Goal: Task Accomplishment & Management: Complete application form

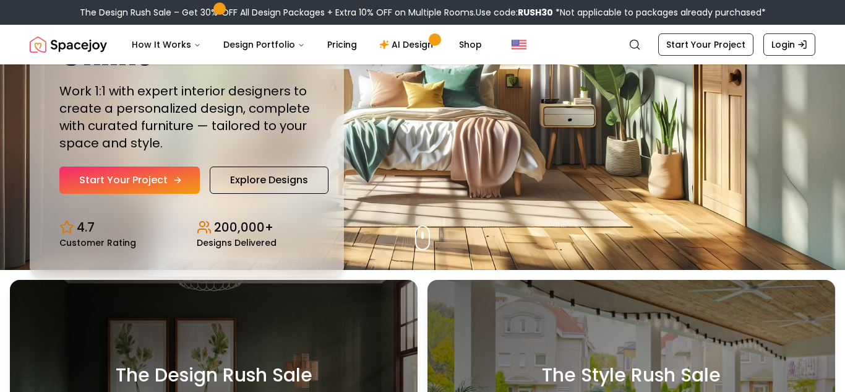
click at [188, 178] on link "Start Your Project" at bounding box center [129, 179] width 140 height 27
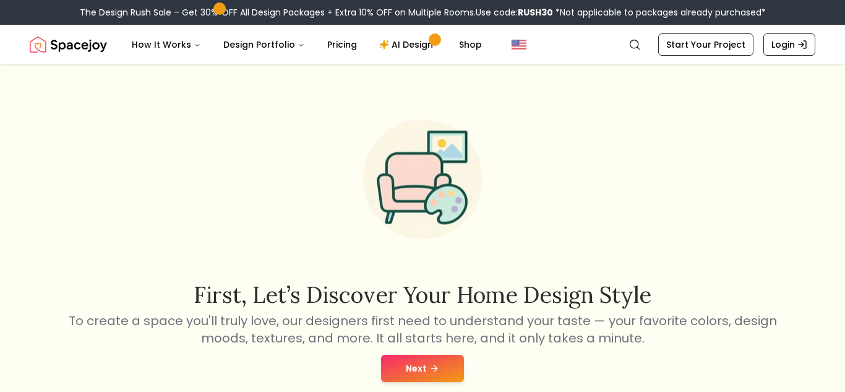
click at [701, 56] on nav "Spacejoy Search How It Works Design Portfolio Pricing AI Design Shop Search Sta…" at bounding box center [423, 45] width 786 height 40
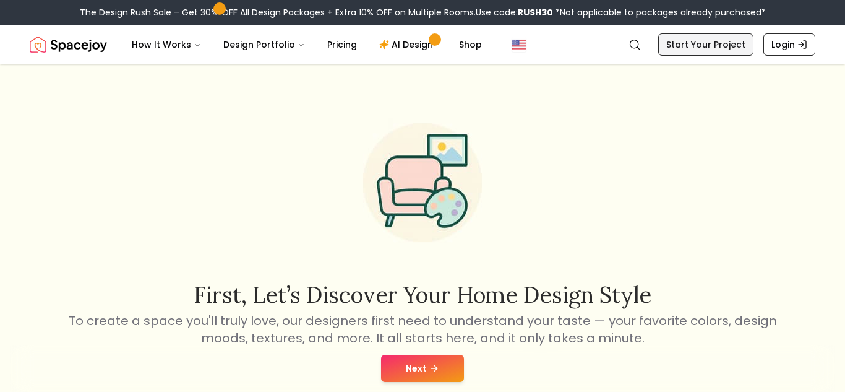
click at [694, 48] on link "Start Your Project" at bounding box center [705, 44] width 95 height 22
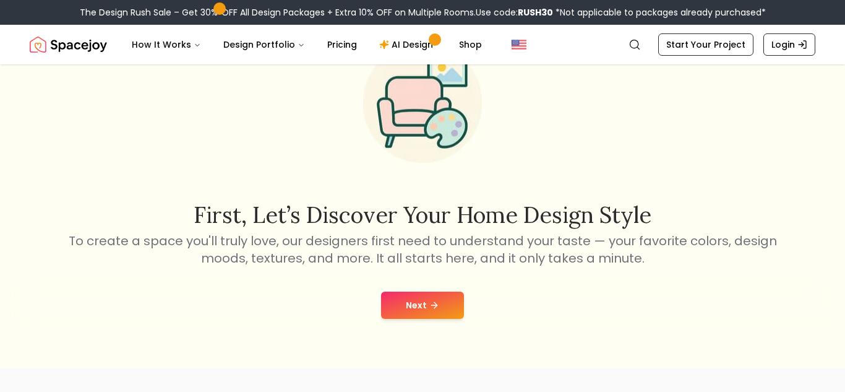
scroll to position [82, 0]
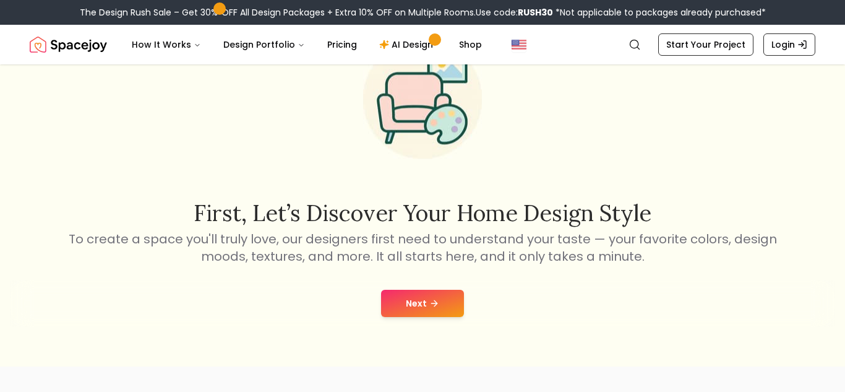
click at [453, 294] on button "Next" at bounding box center [422, 303] width 83 height 27
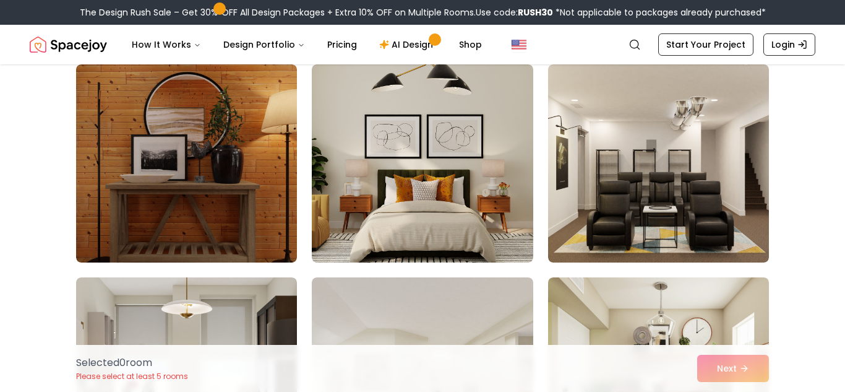
scroll to position [1384, 0]
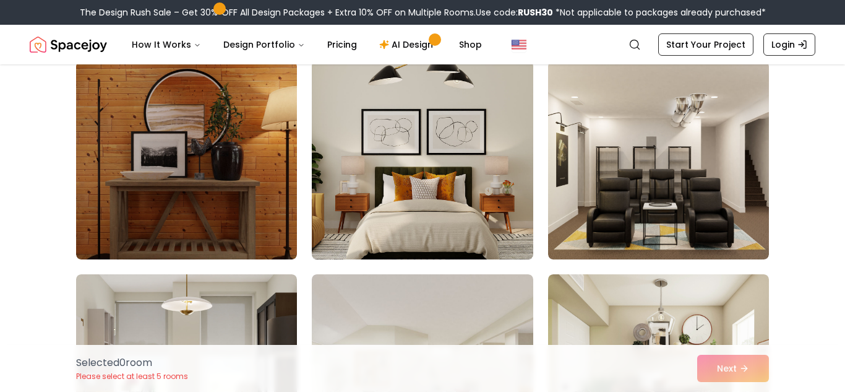
click at [437, 225] on img at bounding box center [422, 160] width 232 height 208
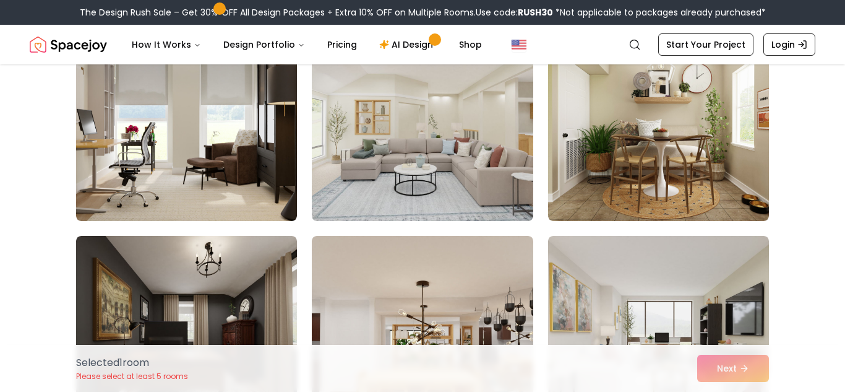
scroll to position [1636, 0]
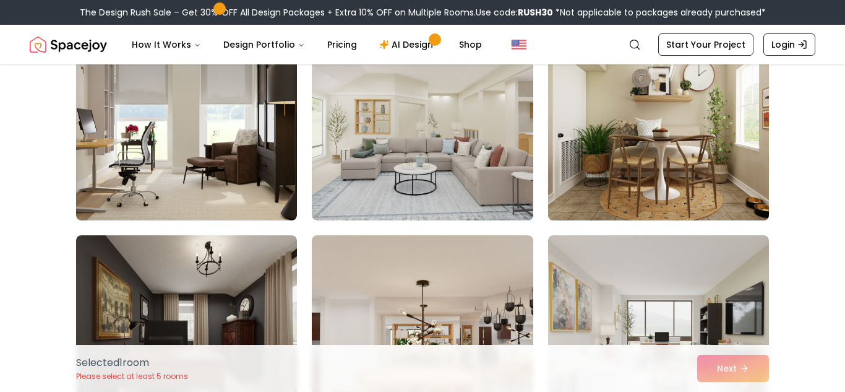
click at [681, 156] on img at bounding box center [659, 121] width 232 height 208
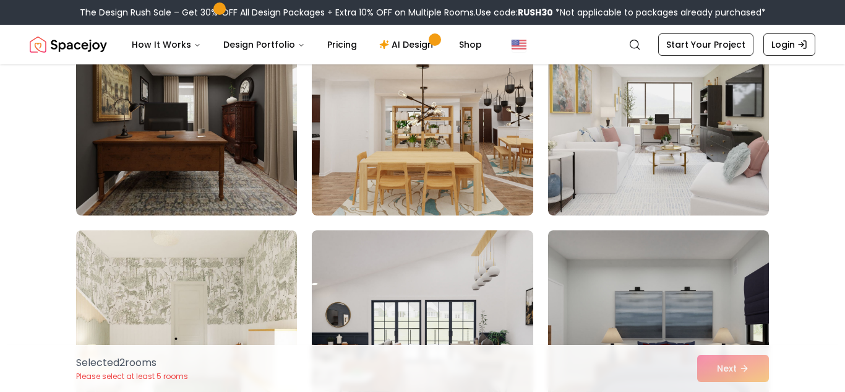
scroll to position [1855, 0]
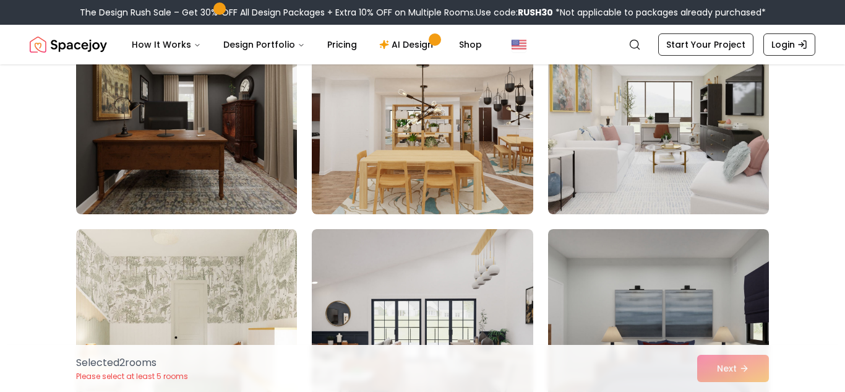
click at [435, 181] on img at bounding box center [422, 115] width 221 height 198
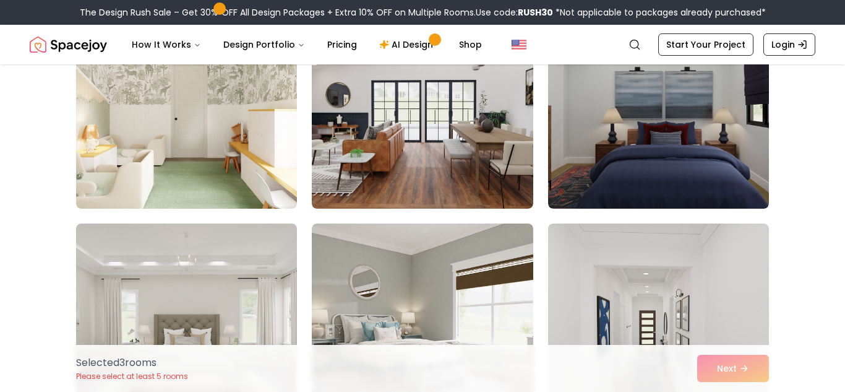
scroll to position [2084, 0]
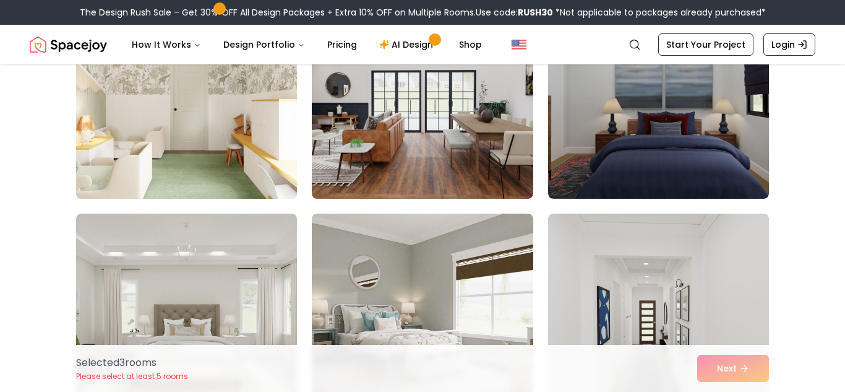
click at [214, 125] on img at bounding box center [187, 100] width 232 height 208
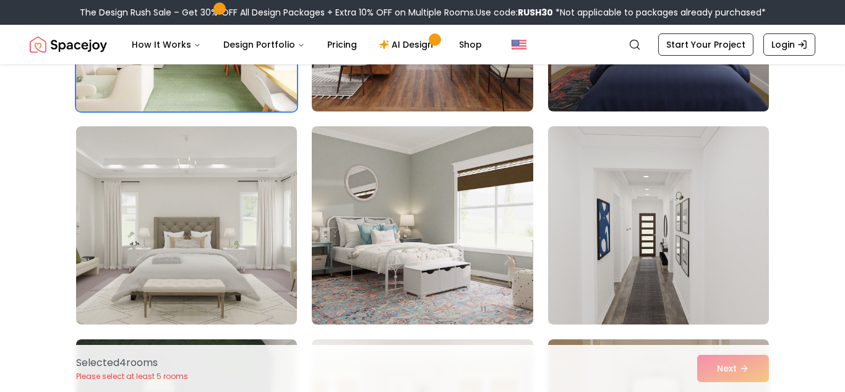
click at [386, 196] on img at bounding box center [422, 225] width 232 height 208
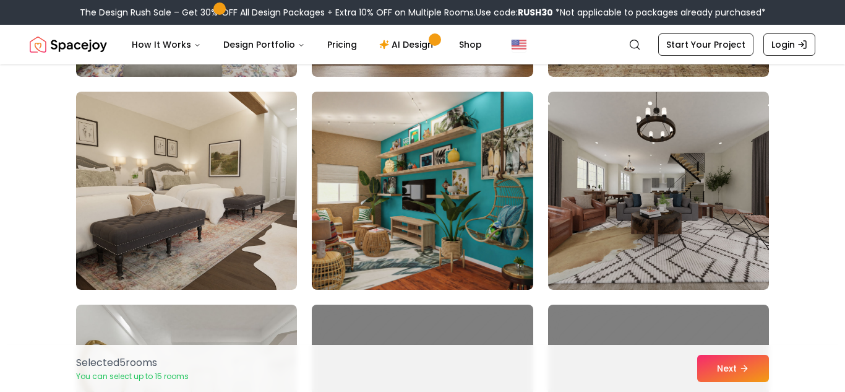
click at [386, 196] on img at bounding box center [422, 191] width 221 height 198
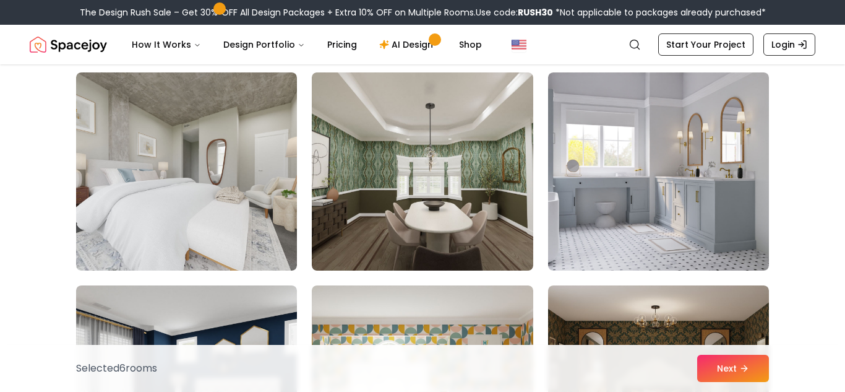
click at [386, 196] on img at bounding box center [422, 171] width 221 height 198
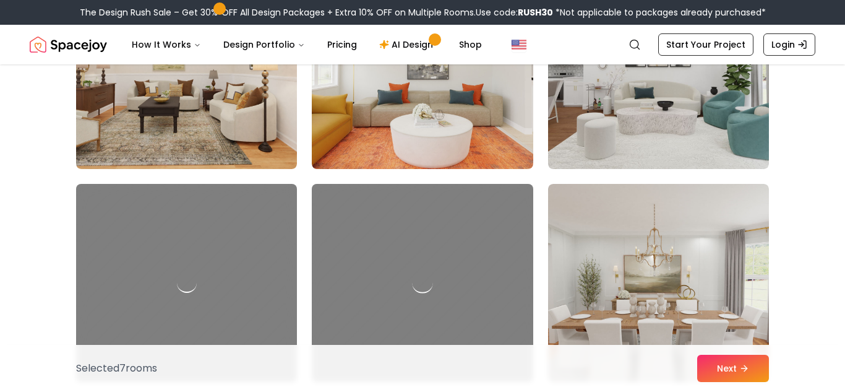
scroll to position [4244, 0]
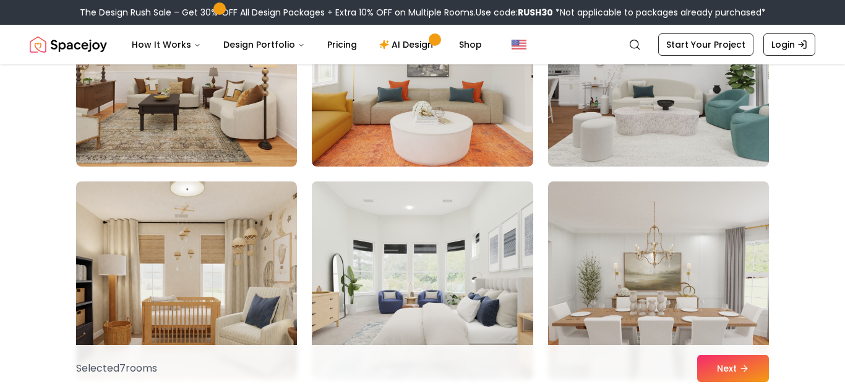
click at [561, 153] on img at bounding box center [659, 67] width 232 height 208
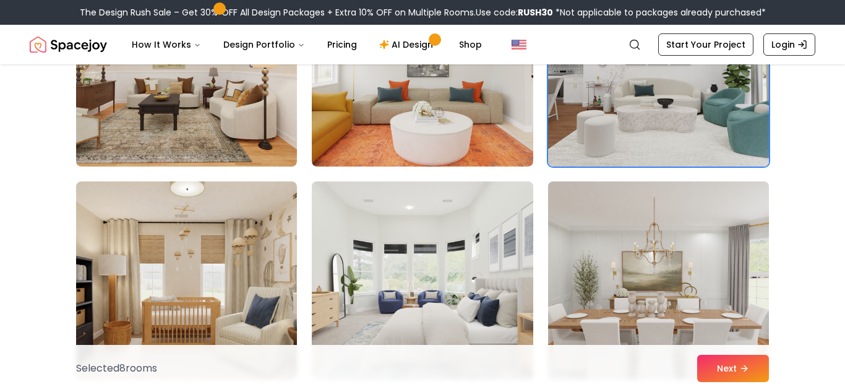
click at [576, 228] on img at bounding box center [659, 280] width 232 height 208
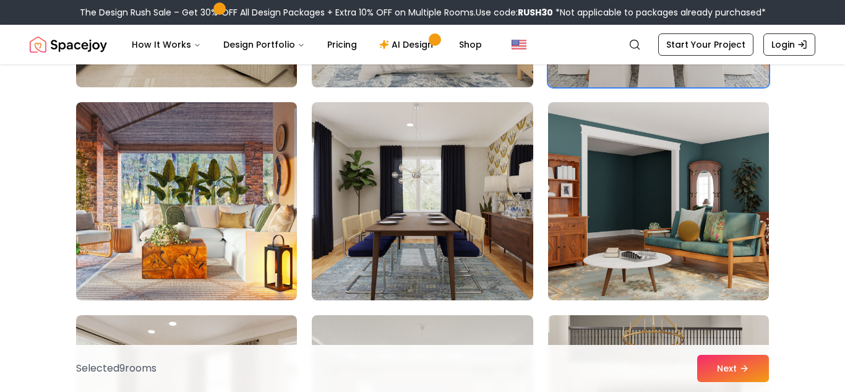
scroll to position [4539, 0]
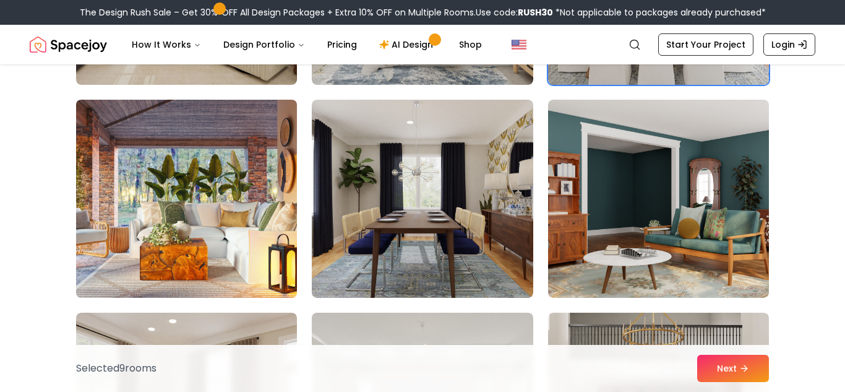
click at [208, 194] on img at bounding box center [187, 199] width 232 height 208
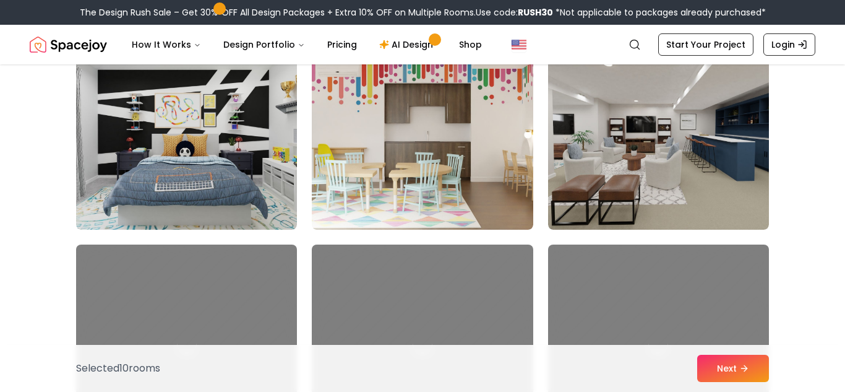
scroll to position [6316, 0]
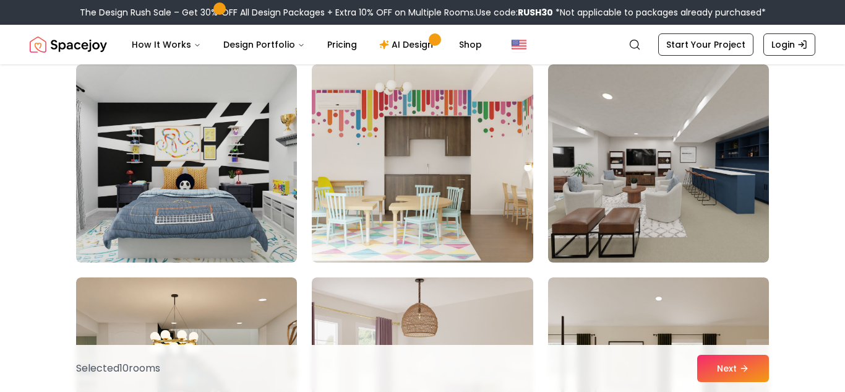
click at [378, 210] on img at bounding box center [422, 163] width 221 height 198
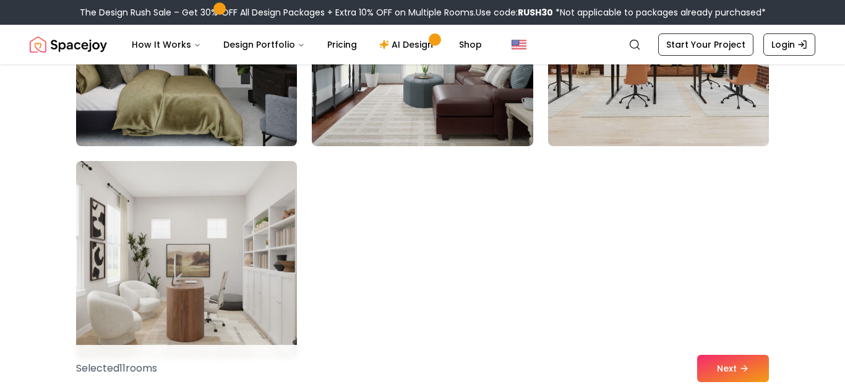
scroll to position [7025, 0]
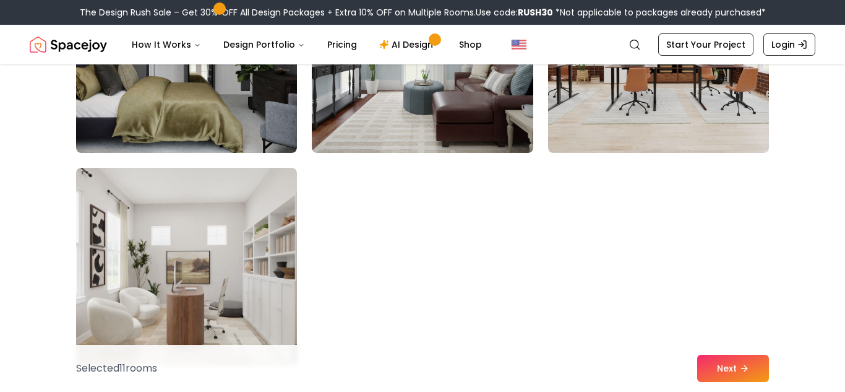
click at [696, 374] on div "Selected 11 room s Next" at bounding box center [422, 368] width 713 height 47
click at [701, 371] on button "Next" at bounding box center [733, 368] width 72 height 27
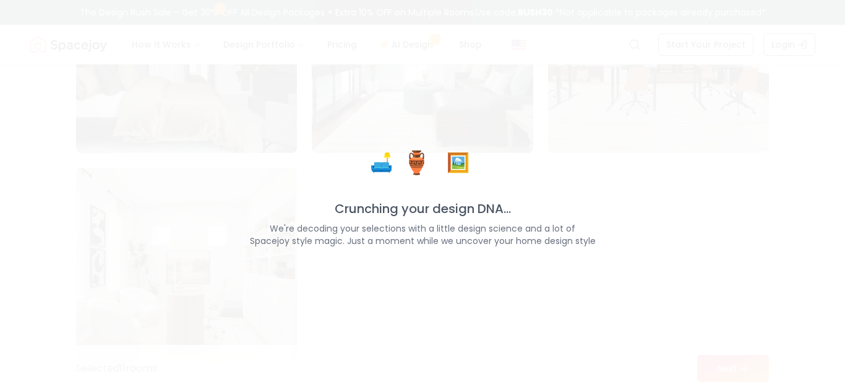
click at [623, 292] on div "🛋️ 🏺 🖼️ Crunching your design DNA... We're decoding your selections with a litt…" at bounding box center [422, 196] width 845 height 392
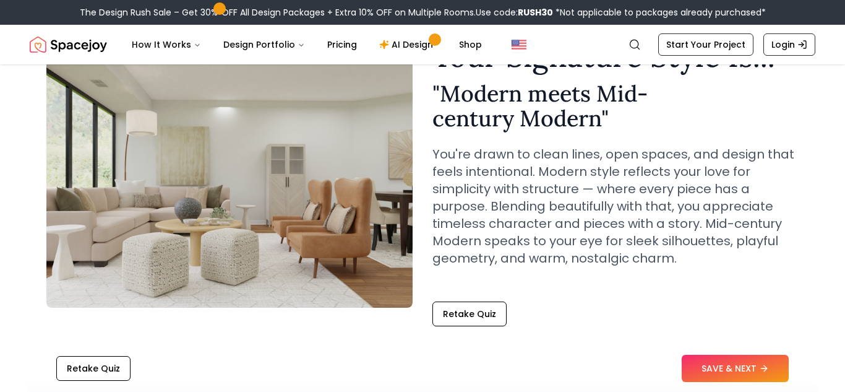
scroll to position [100, 0]
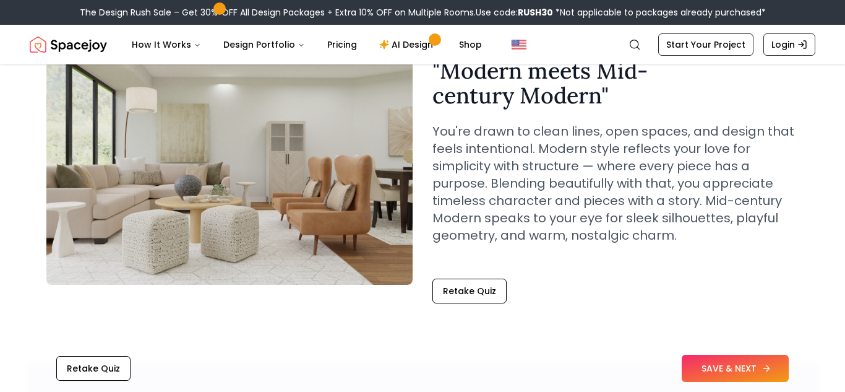
click at [738, 372] on button "SAVE & NEXT" at bounding box center [735, 368] width 107 height 27
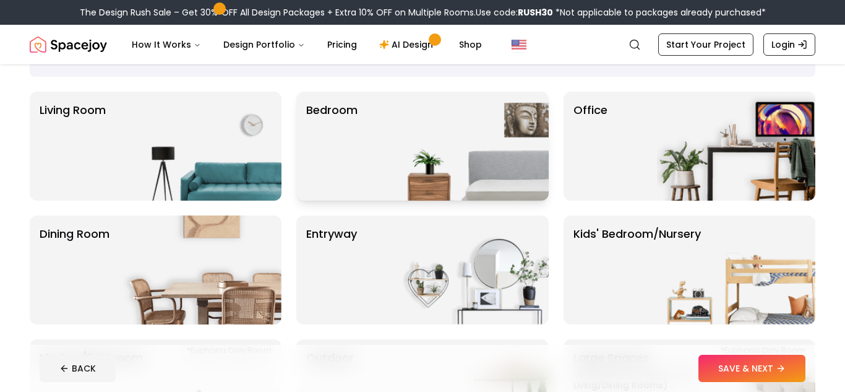
scroll to position [80, 0]
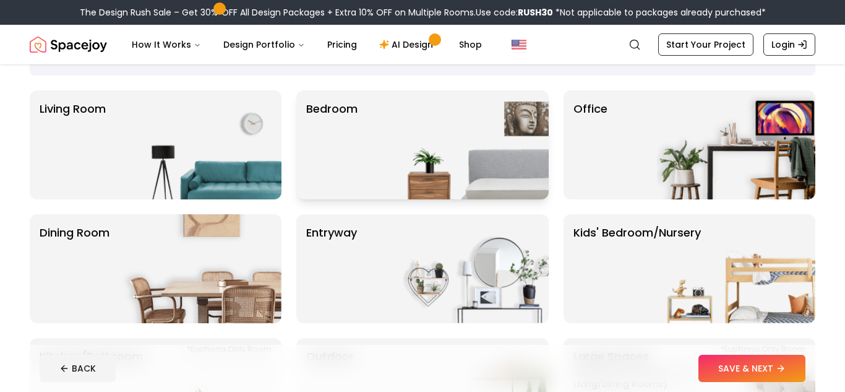
click at [338, 188] on p "Bedroom" at bounding box center [331, 144] width 51 height 89
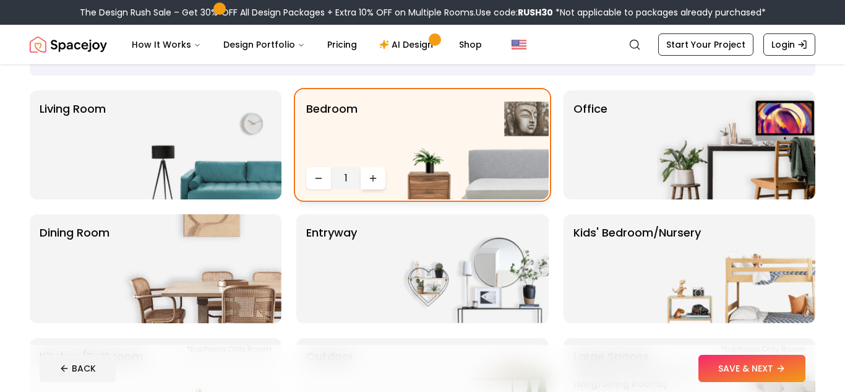
click at [370, 175] on icon "Increase quantity" at bounding box center [373, 178] width 10 height 10
click at [374, 173] on icon "Increase quantity" at bounding box center [373, 178] width 10 height 10
click at [735, 165] on img at bounding box center [736, 144] width 158 height 109
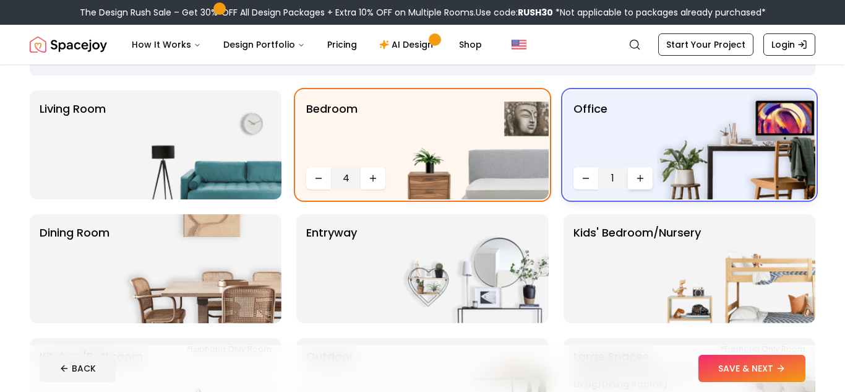
click at [648, 170] on button "Increase quantity" at bounding box center [640, 178] width 25 height 22
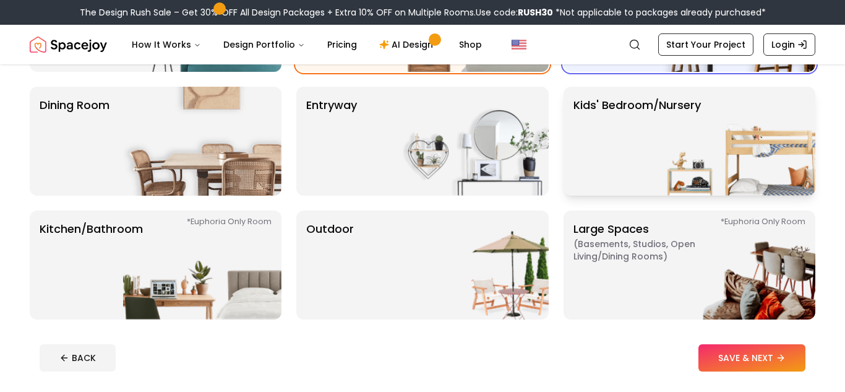
scroll to position [210, 0]
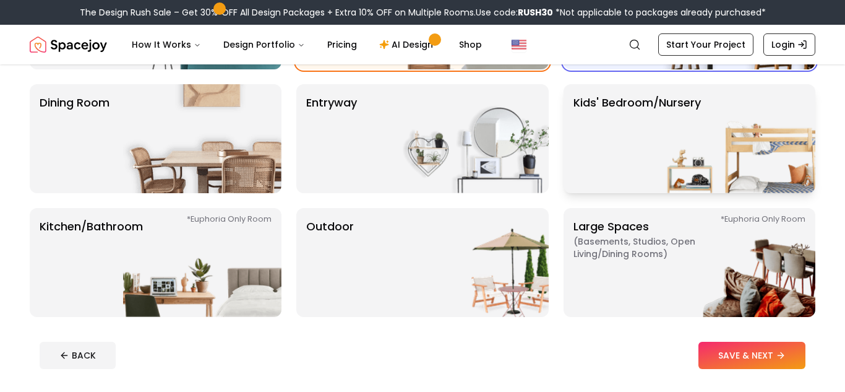
click at [623, 130] on p "Kids' Bedroom/Nursery" at bounding box center [637, 138] width 127 height 89
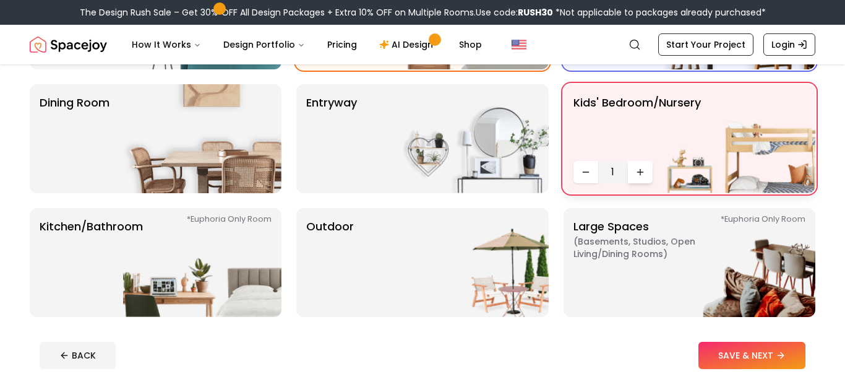
click at [632, 173] on button "Increase quantity" at bounding box center [640, 172] width 25 height 22
click at [644, 162] on button "Increase quantity" at bounding box center [640, 172] width 25 height 22
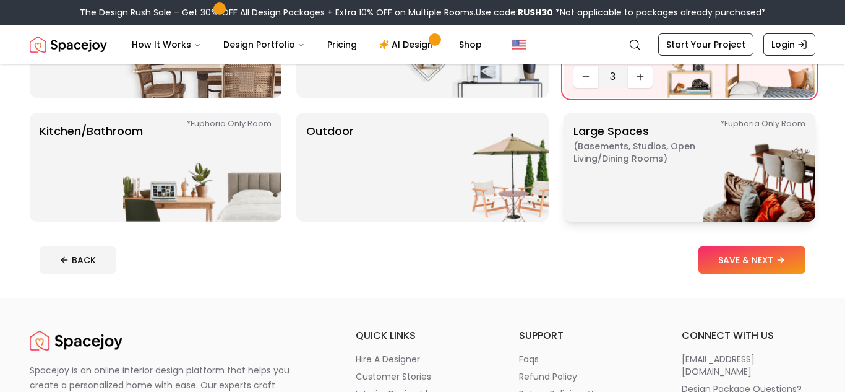
scroll to position [312, 0]
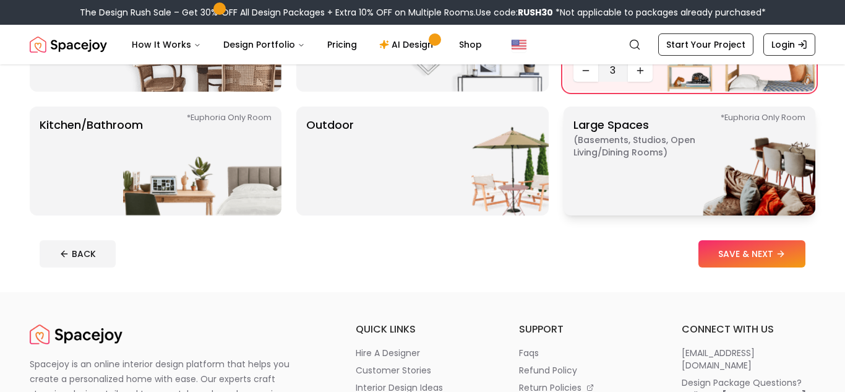
click at [662, 178] on img at bounding box center [736, 160] width 158 height 109
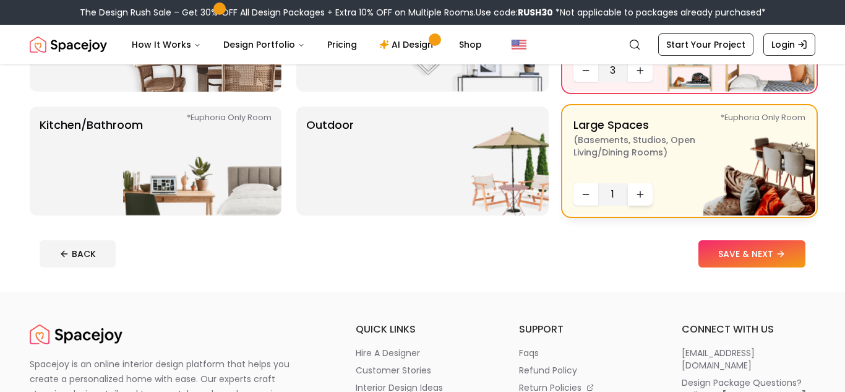
click at [631, 193] on button "Increase quantity" at bounding box center [640, 194] width 25 height 22
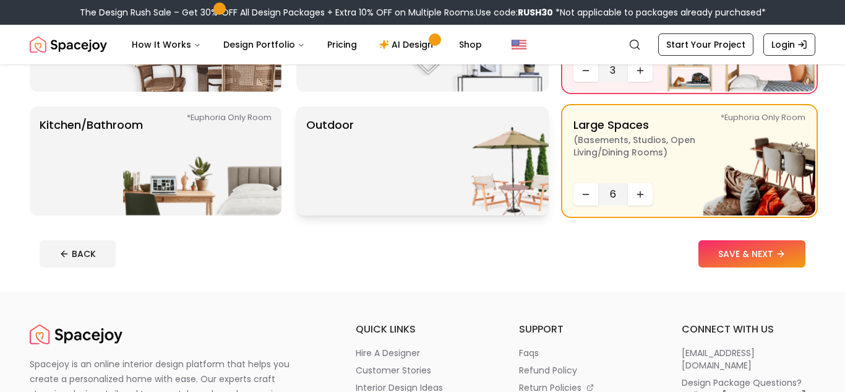
click at [535, 173] on img at bounding box center [469, 160] width 158 height 109
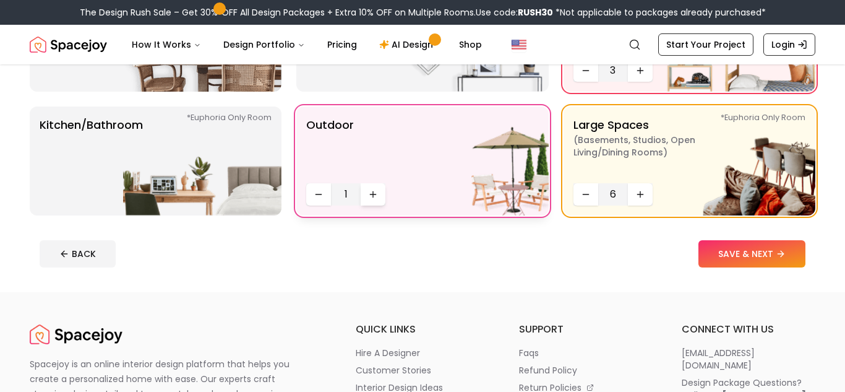
click at [364, 187] on button "Increase quantity" at bounding box center [373, 194] width 25 height 22
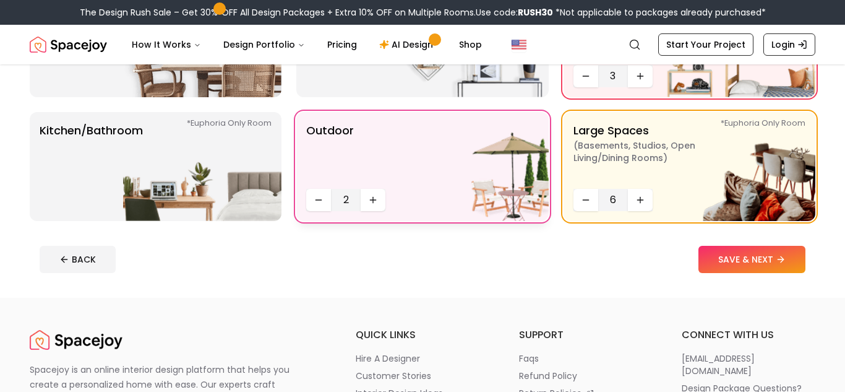
scroll to position [306, 0]
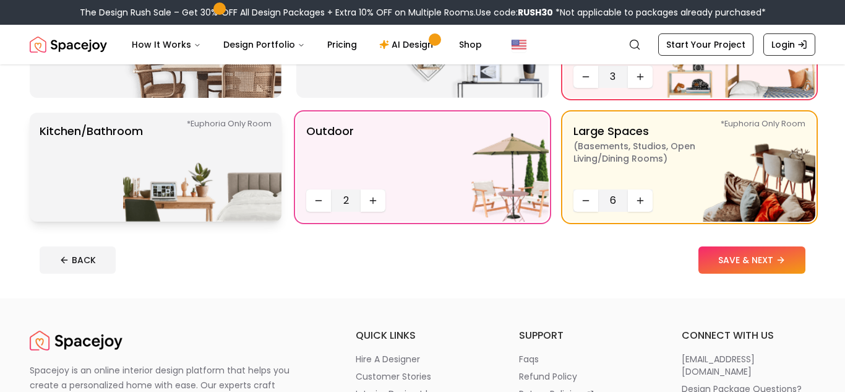
click at [262, 161] on img at bounding box center [202, 167] width 158 height 109
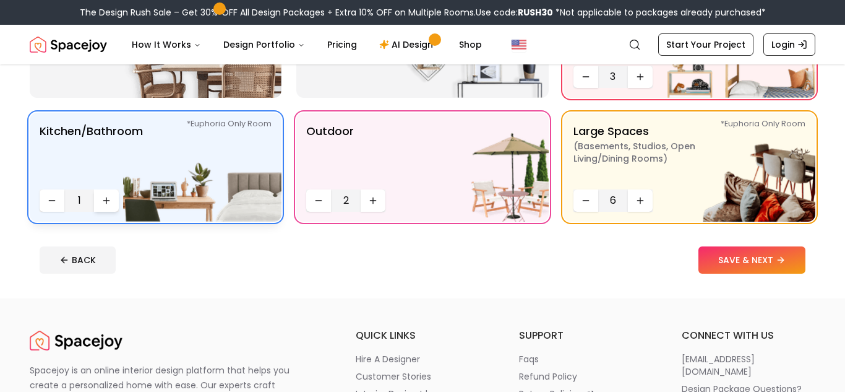
click at [97, 196] on button "Increase quantity" at bounding box center [106, 200] width 25 height 22
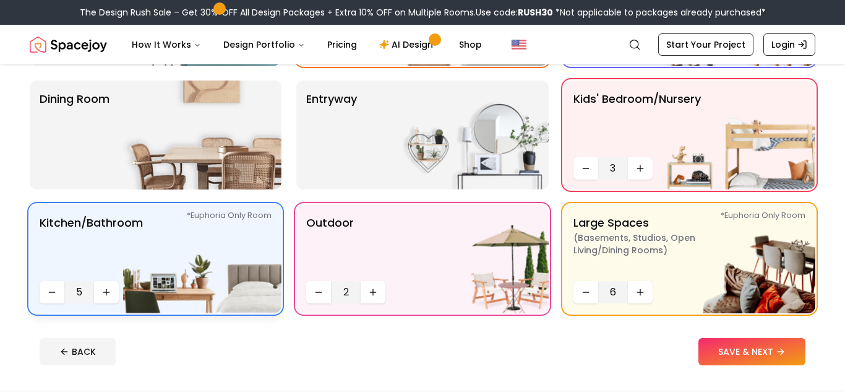
scroll to position [210, 0]
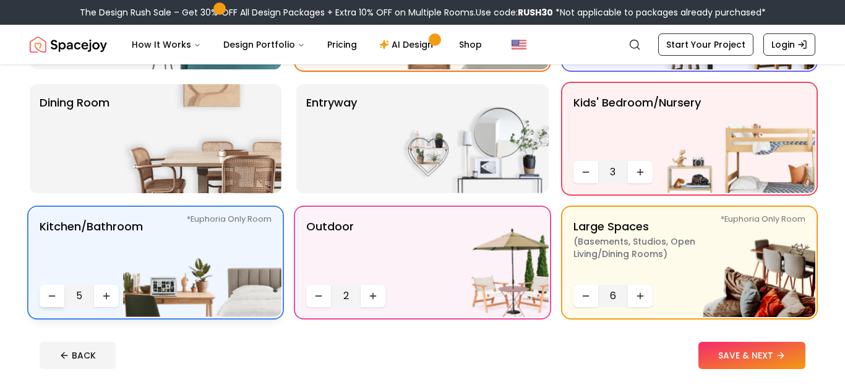
click at [45, 299] on button "Decrease quantity" at bounding box center [52, 296] width 25 height 22
click at [84, 162] on p "Dining Room" at bounding box center [75, 138] width 70 height 89
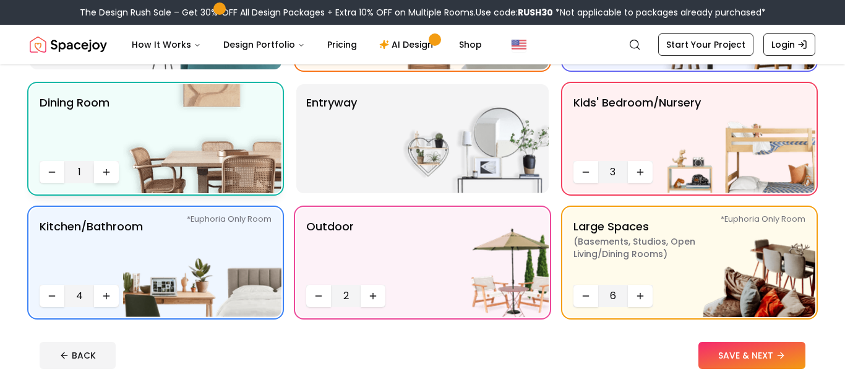
click at [111, 170] on icon "Increase quantity" at bounding box center [106, 172] width 10 height 10
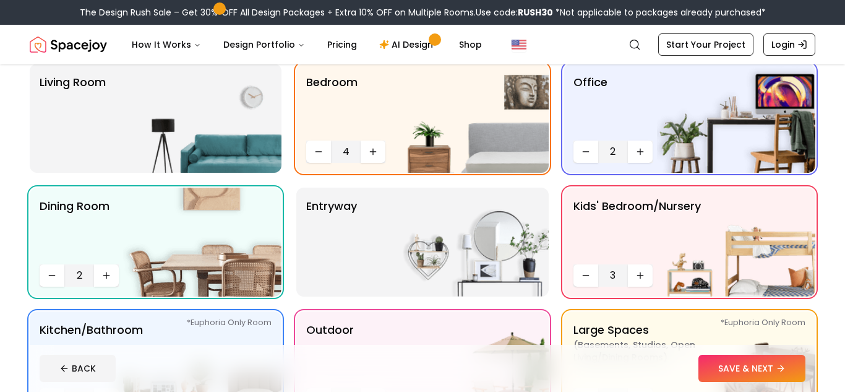
scroll to position [105, 0]
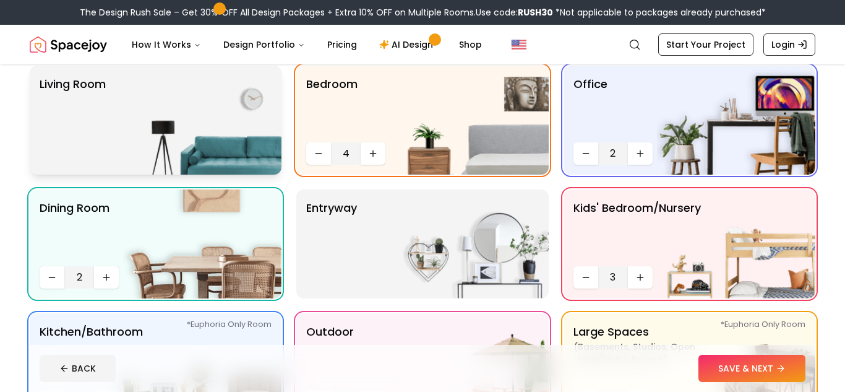
click at [191, 152] on img at bounding box center [202, 120] width 158 height 109
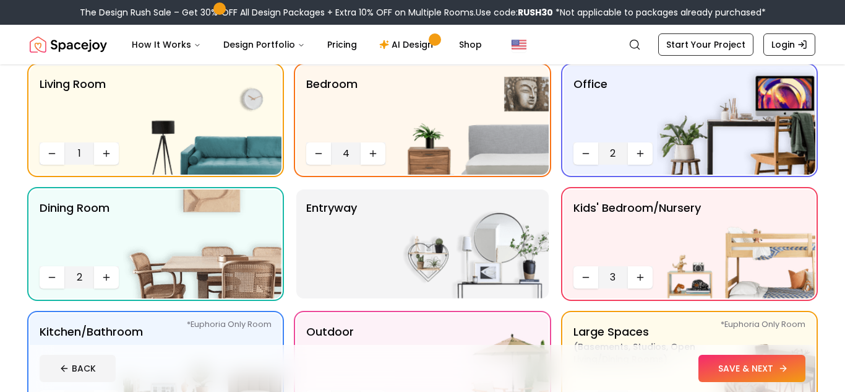
click at [738, 368] on button "SAVE & NEXT" at bounding box center [752, 368] width 107 height 27
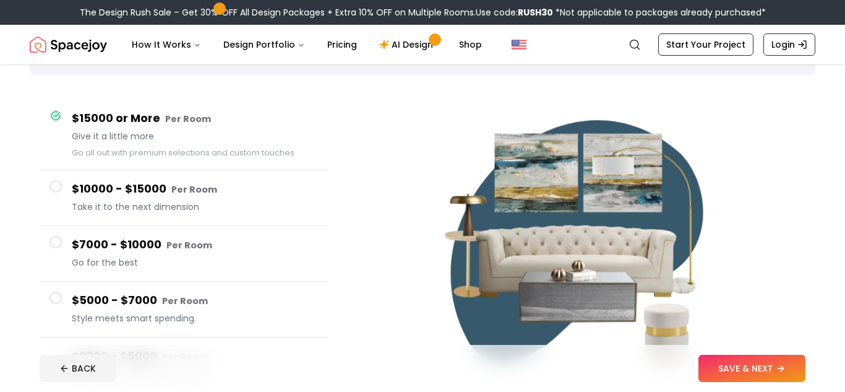
scroll to position [2, 0]
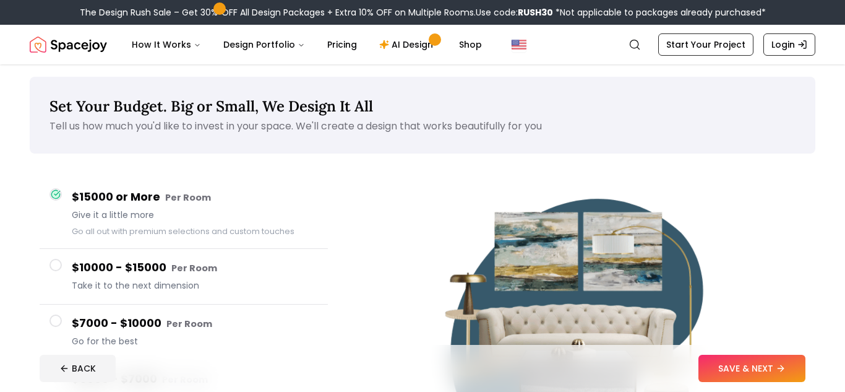
click at [186, 225] on div "$15000 or More Per Room Give it a little more Go all out with premium selection…" at bounding box center [195, 213] width 246 height 50
click at [714, 363] on button "SAVE & NEXT" at bounding box center [752, 368] width 107 height 27
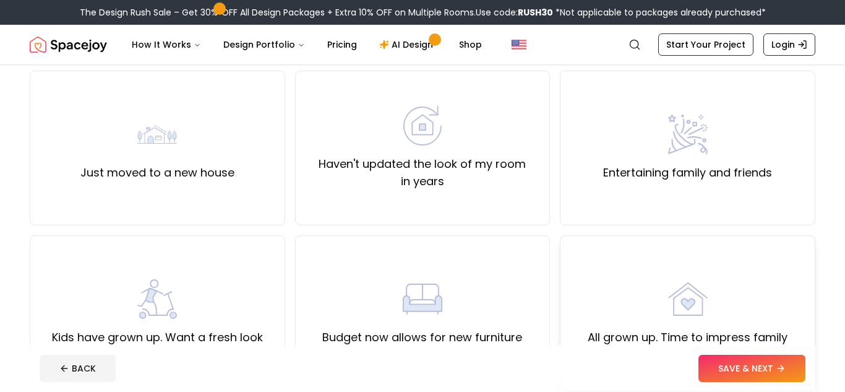
scroll to position [97, 0]
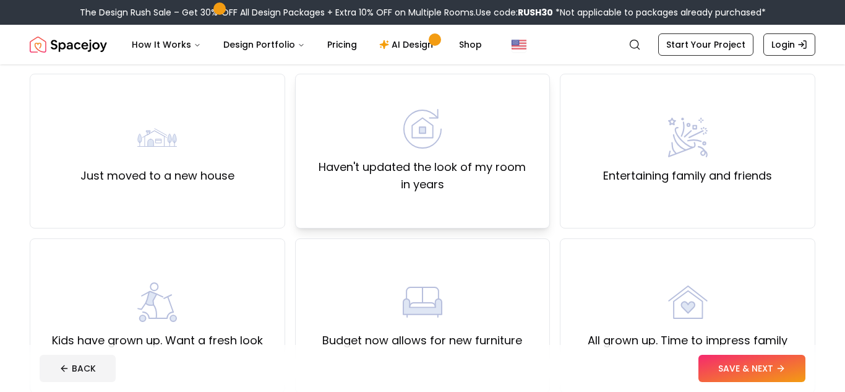
click at [500, 191] on label "Haven't updated the look of my room in years" at bounding box center [423, 175] width 235 height 35
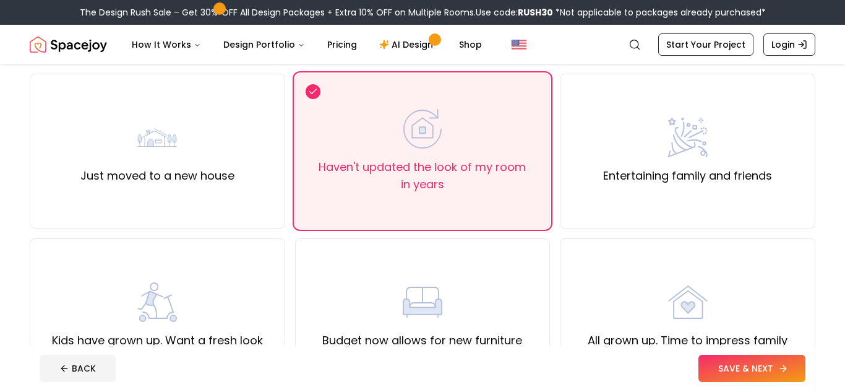
click at [726, 364] on button "SAVE & NEXT" at bounding box center [752, 368] width 107 height 27
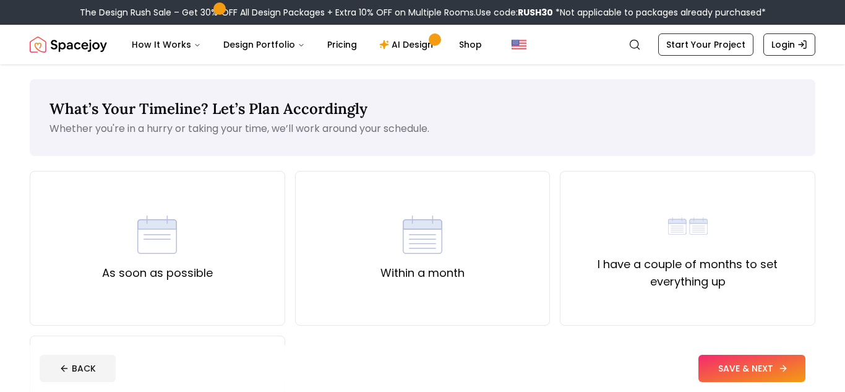
click at [727, 365] on button "SAVE & NEXT" at bounding box center [752, 368] width 107 height 27
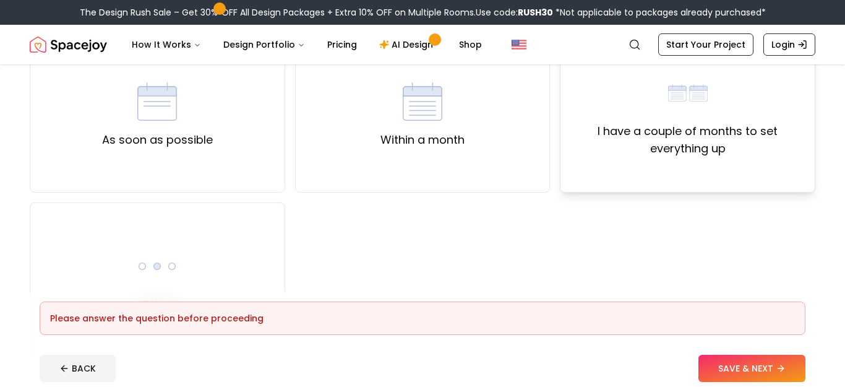
scroll to position [127, 0]
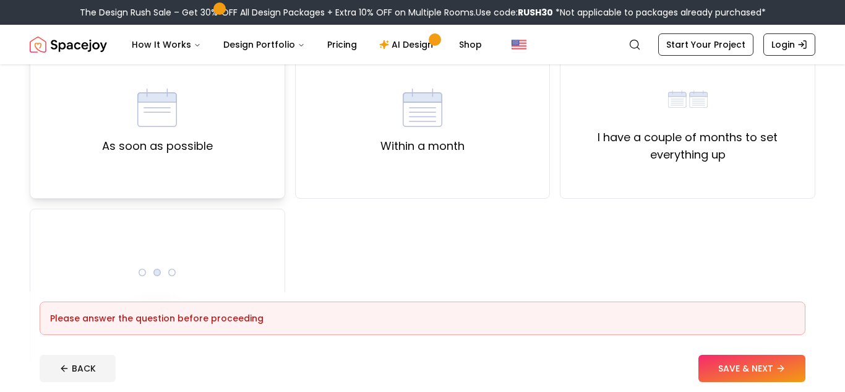
click at [256, 157] on div "As soon as possible" at bounding box center [158, 121] width 256 height 155
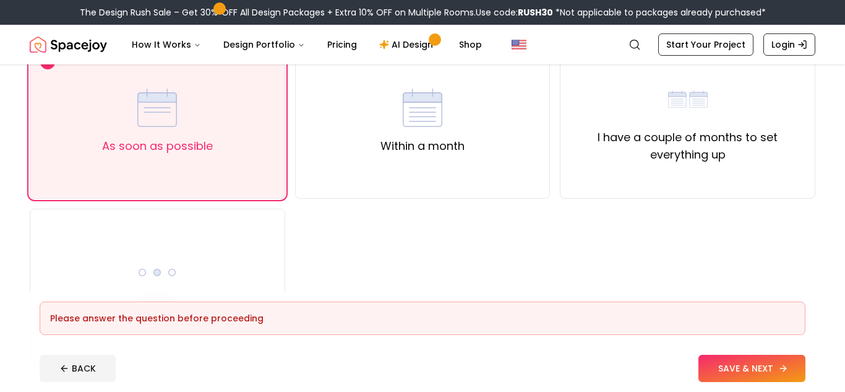
click at [772, 373] on button "SAVE & NEXT" at bounding box center [752, 368] width 107 height 27
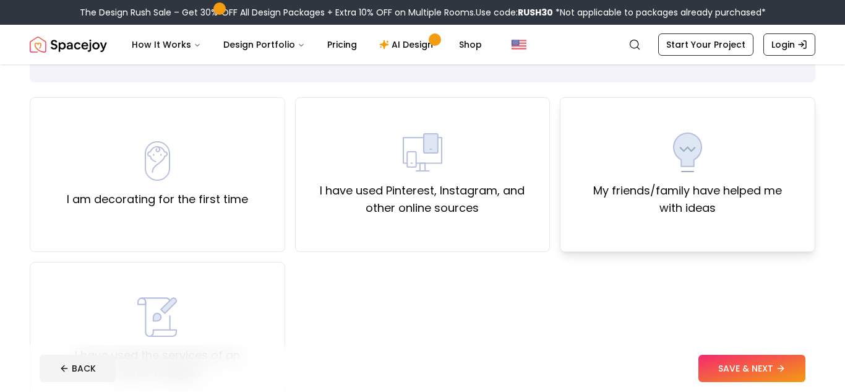
scroll to position [75, 0]
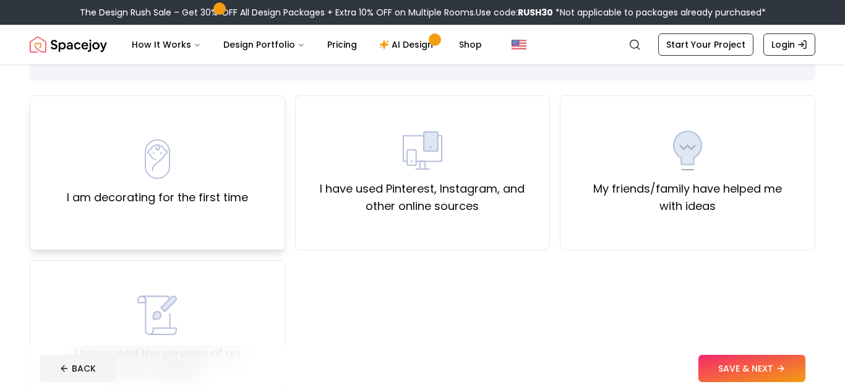
click at [244, 214] on div "I am decorating for the first time" at bounding box center [158, 172] width 256 height 155
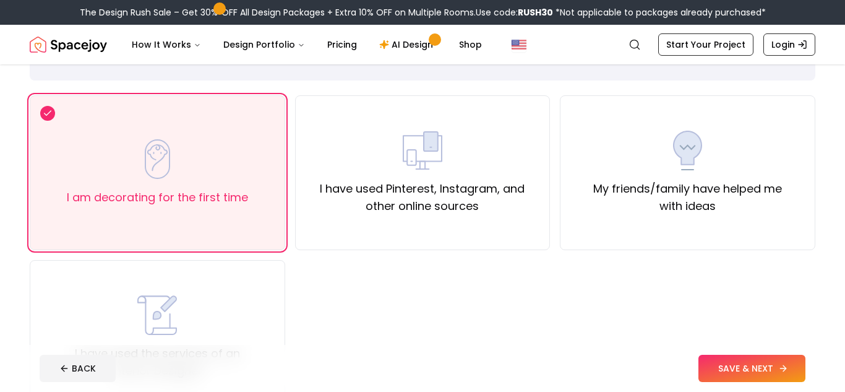
click at [771, 366] on button "SAVE & NEXT" at bounding box center [752, 368] width 107 height 27
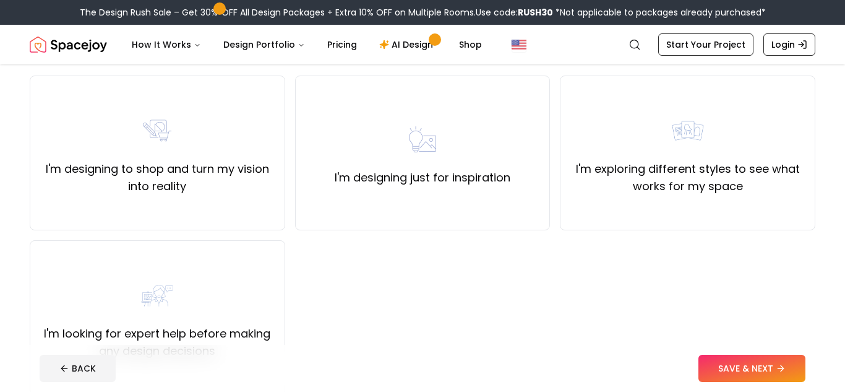
scroll to position [96, 0]
click at [450, 210] on div "I'm designing just for inspiration" at bounding box center [423, 152] width 256 height 155
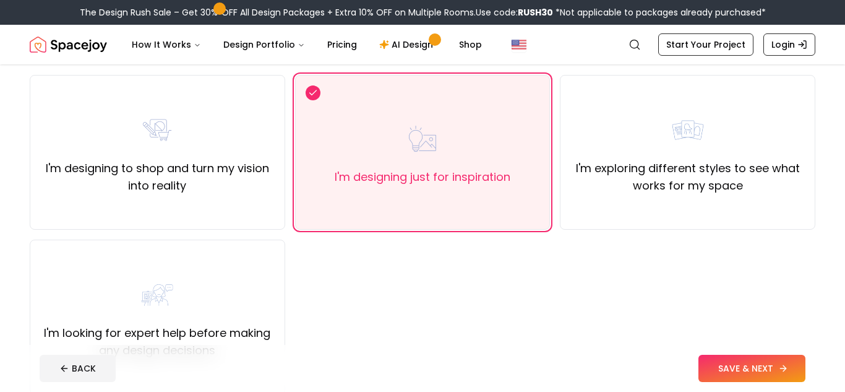
click at [738, 369] on button "SAVE & NEXT" at bounding box center [752, 368] width 107 height 27
